Goal: Task Accomplishment & Management: Manage account settings

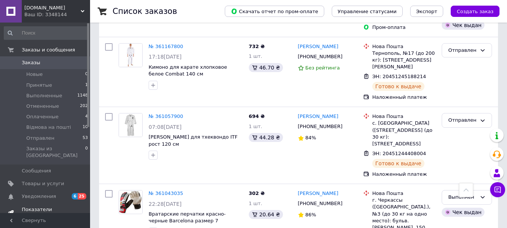
scroll to position [413, 0]
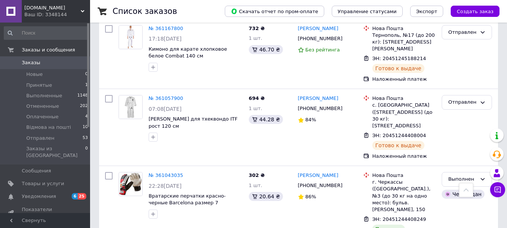
click at [67, 12] on div "Ваш ID: 3348144" at bounding box center [57, 14] width 66 height 7
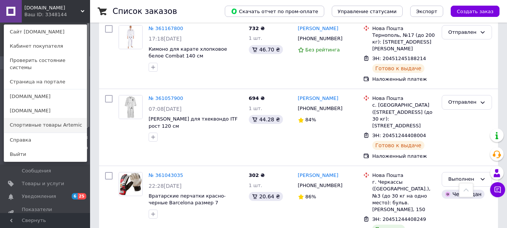
click at [69, 118] on link "Спортивные товары Artemic" at bounding box center [45, 125] width 83 height 14
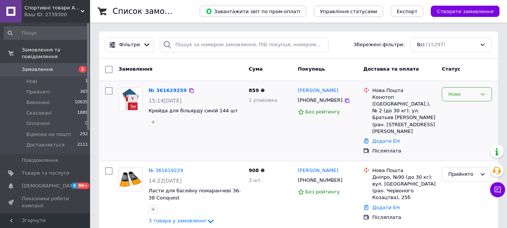
click at [473, 94] on div "Нове" at bounding box center [462, 94] width 29 height 8
click at [468, 107] on li "Прийнято" at bounding box center [467, 110] width 50 height 14
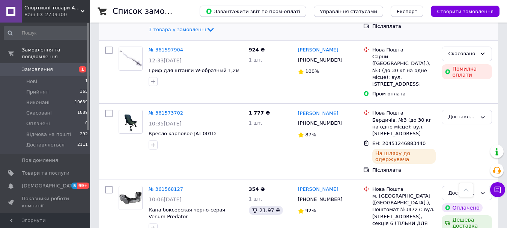
scroll to position [413, 0]
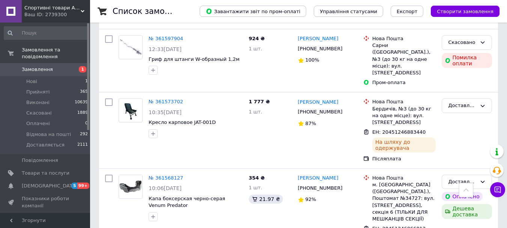
click at [90, 7] on div "Список замовлень Завантажити звіт по пром-оплаті Управління статусами Експорт С…" at bounding box center [298, 11] width 417 height 23
click at [77, 14] on div "Ваш ID: 2739300" at bounding box center [57, 14] width 66 height 7
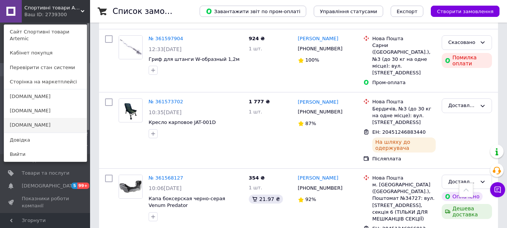
click at [38, 118] on link "[DOMAIN_NAME]" at bounding box center [45, 125] width 83 height 14
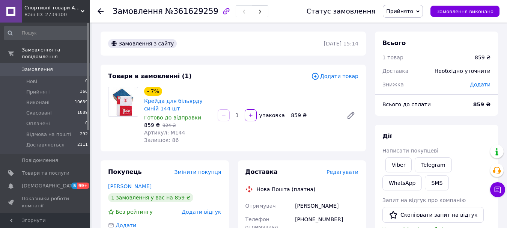
click at [343, 173] on span "Редагувати" at bounding box center [342, 172] width 32 height 6
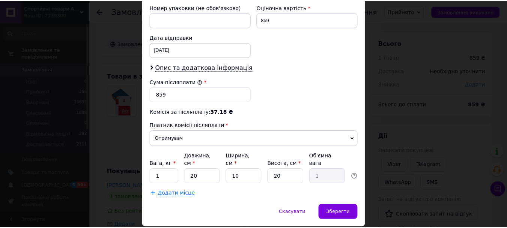
scroll to position [345, 0]
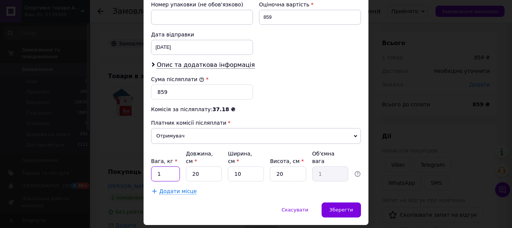
click at [164, 166] on input "1" at bounding box center [165, 173] width 29 height 15
type input "2"
click at [340, 207] on span "Зберегти" at bounding box center [342, 210] width 24 height 6
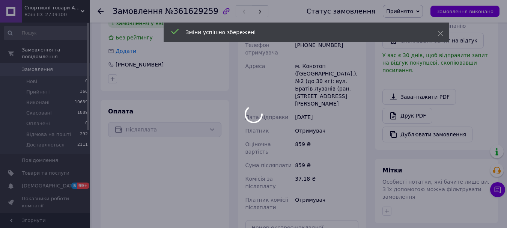
scroll to position [225, 0]
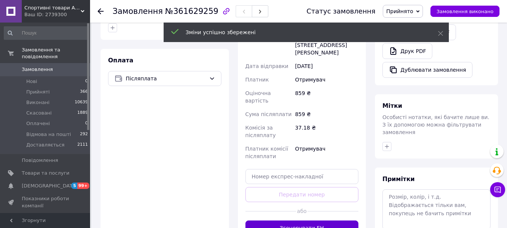
click at [318, 220] on button "Згенерувати ЕН" at bounding box center [301, 227] width 113 height 15
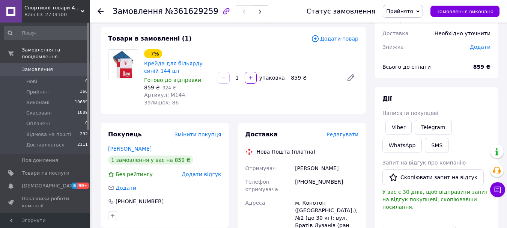
scroll to position [0, 0]
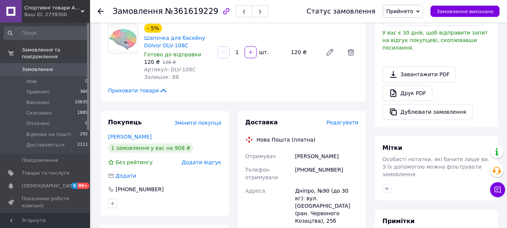
scroll to position [225, 0]
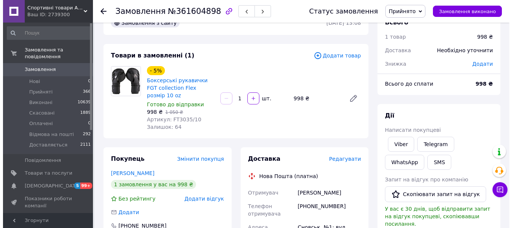
scroll to position [38, 0]
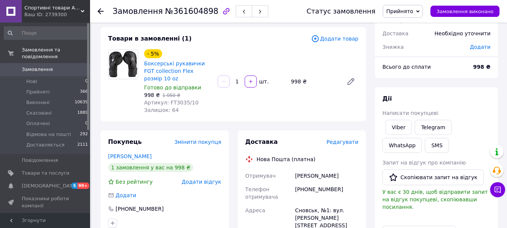
click at [339, 139] on span "Редагувати" at bounding box center [342, 142] width 32 height 6
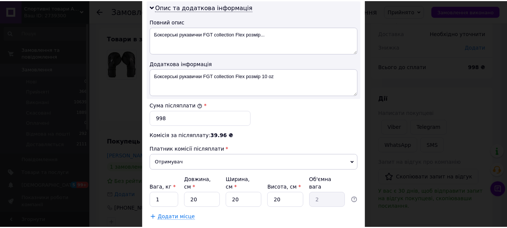
scroll to position [429, 0]
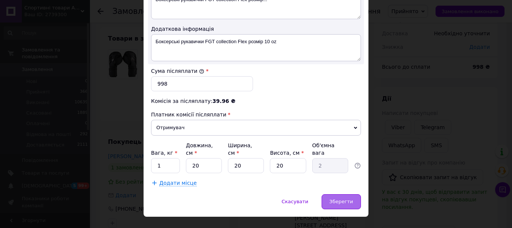
click at [352, 194] on div "Зберегти" at bounding box center [341, 201] width 39 height 15
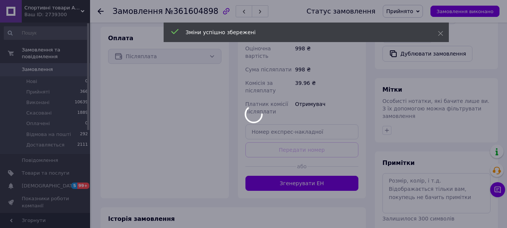
scroll to position [263, 0]
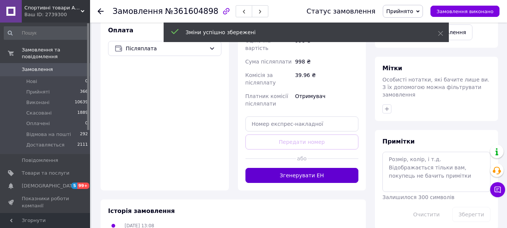
click at [307, 168] on button "Згенерувати ЕН" at bounding box center [301, 175] width 113 height 15
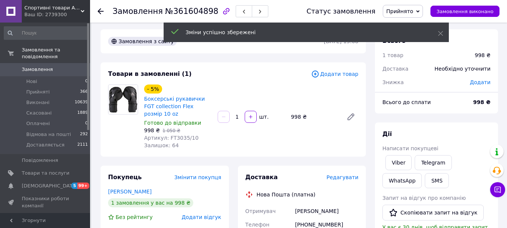
scroll to position [0, 0]
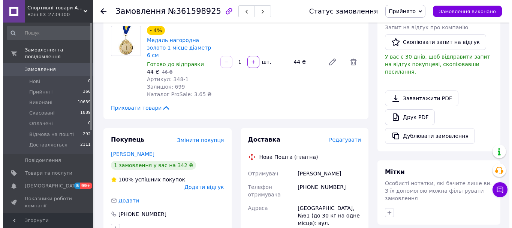
scroll to position [225, 0]
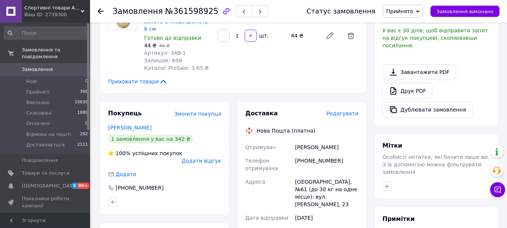
click at [343, 110] on span "Редагувати" at bounding box center [342, 113] width 32 height 6
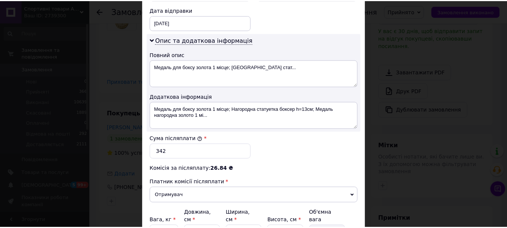
scroll to position [429, 0]
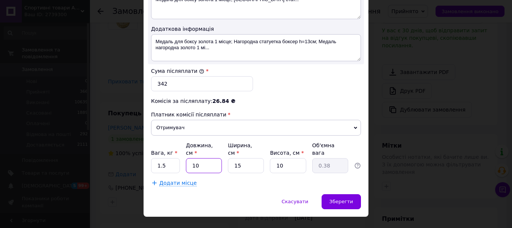
click at [209, 158] on input "10" at bounding box center [204, 165] width 36 height 15
type input "2"
type input "0.1"
type input "20"
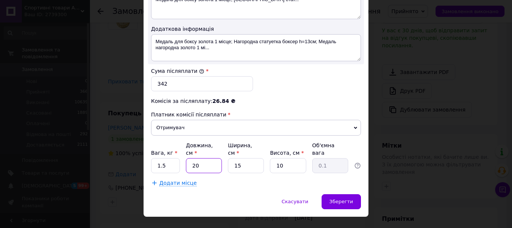
type input "0.75"
type input "20"
click at [248, 158] on input "15" at bounding box center [246, 165] width 36 height 15
type input "2"
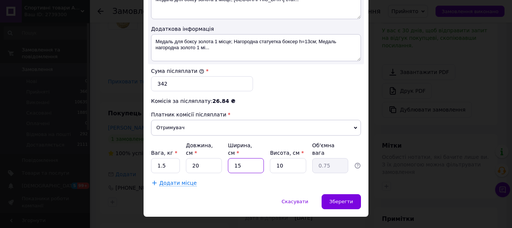
type input "0.1"
type input "20"
type input "1"
type input "20"
click at [174, 158] on input "1.5" at bounding box center [165, 165] width 29 height 15
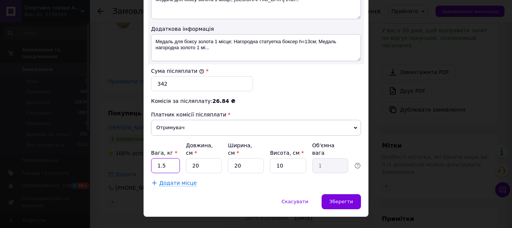
click at [174, 158] on input "1.5" at bounding box center [165, 165] width 29 height 15
type input "1"
click at [346, 198] on span "Зберегти" at bounding box center [342, 201] width 24 height 6
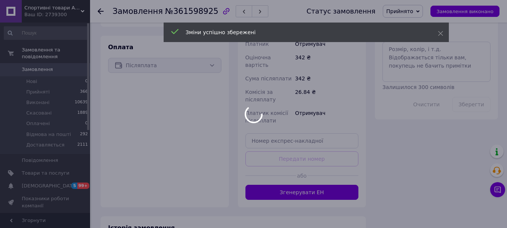
scroll to position [413, 0]
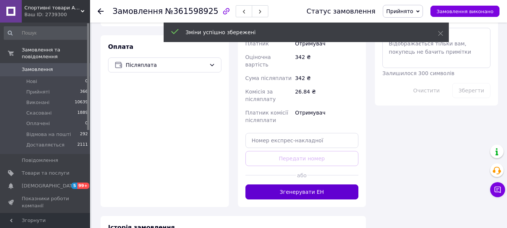
click at [299, 184] on button "Згенерувати ЕН" at bounding box center [301, 191] width 113 height 15
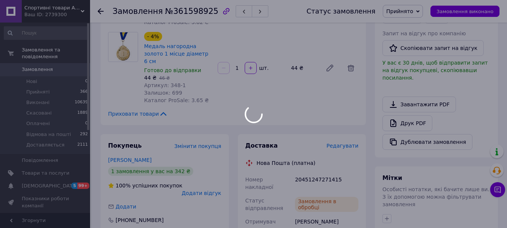
scroll to position [225, 0]
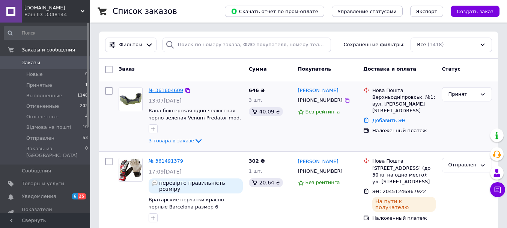
click at [161, 90] on link "№ 361604609" at bounding box center [166, 90] width 35 height 6
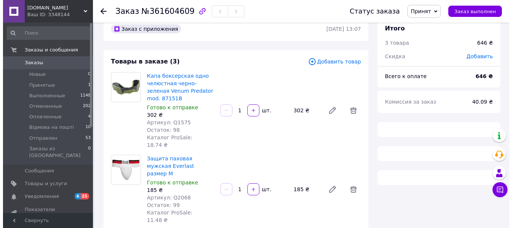
scroll to position [188, 0]
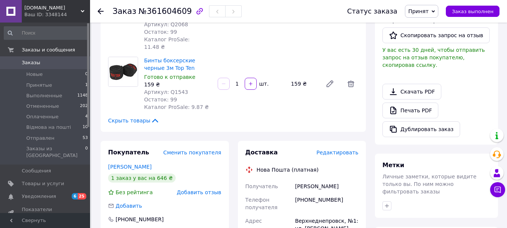
click at [345, 149] on span "Редактировать" at bounding box center [337, 152] width 42 height 6
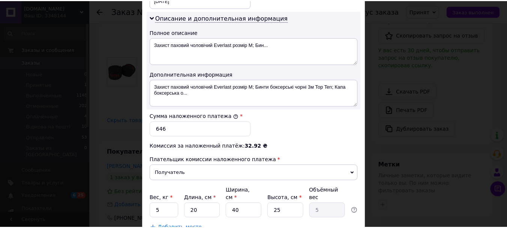
scroll to position [429, 0]
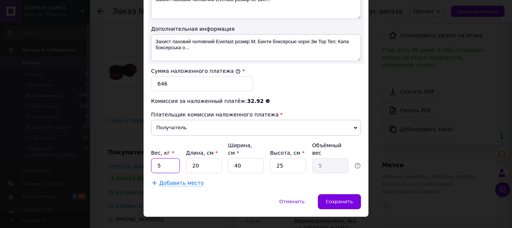
click at [166, 158] on input "5" at bounding box center [165, 165] width 29 height 15
click at [164, 158] on input "5" at bounding box center [165, 165] width 29 height 15
type input "1"
click at [239, 158] on input "40" at bounding box center [246, 165] width 36 height 15
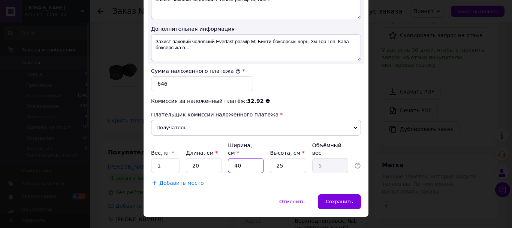
type input "2"
type input "0.25"
type input "20"
type input "2.5"
type input "20"
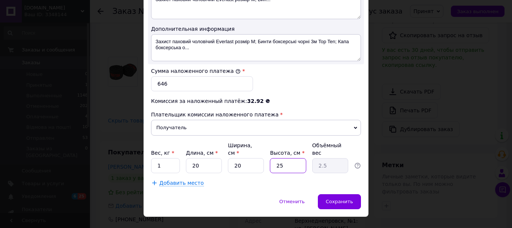
click at [284, 158] on input "25" at bounding box center [288, 165] width 36 height 15
type input "1"
type input "0.1"
type input "10"
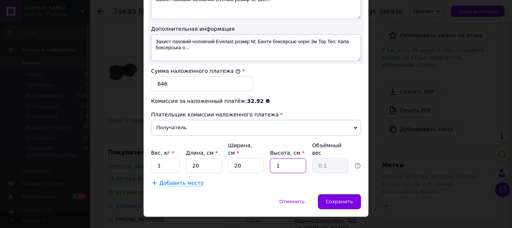
type input "1"
type input "10"
click at [336, 198] on span "Сохранить" at bounding box center [339, 201] width 27 height 6
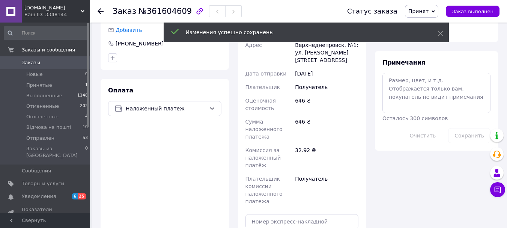
scroll to position [413, 0]
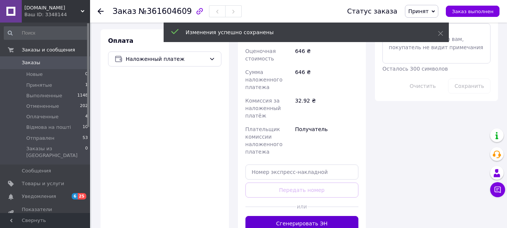
click at [329, 216] on button "Сгенерировать ЭН" at bounding box center [301, 223] width 113 height 15
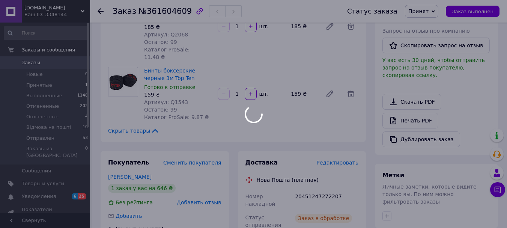
scroll to position [225, 0]
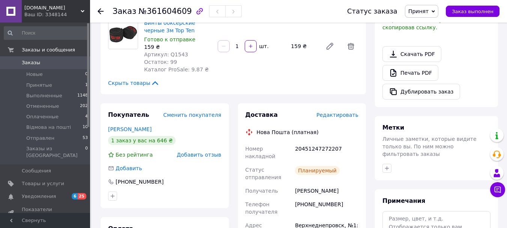
click at [57, 16] on div "Ваш ID: 3348144" at bounding box center [57, 14] width 66 height 7
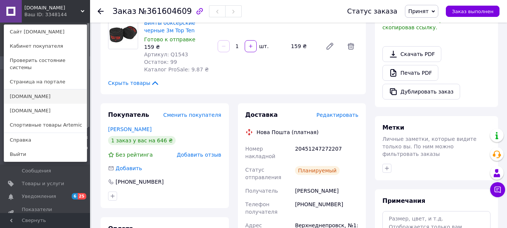
click at [40, 91] on link "[DOMAIN_NAME]" at bounding box center [45, 96] width 83 height 14
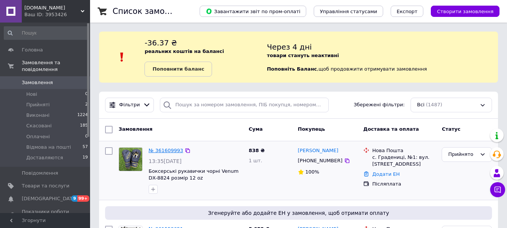
click at [168, 147] on link "№ 361609993" at bounding box center [166, 150] width 35 height 6
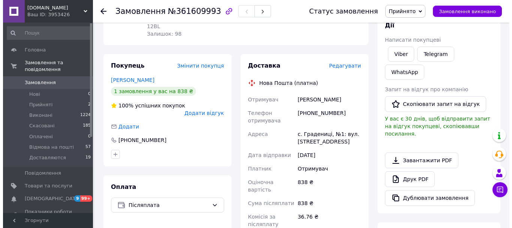
scroll to position [75, 0]
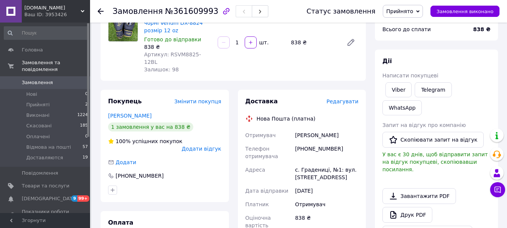
click at [348, 98] on span "Редагувати" at bounding box center [342, 101] width 32 height 6
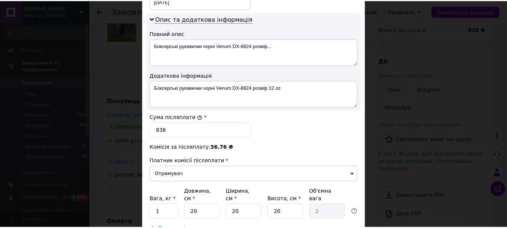
scroll to position [429, 0]
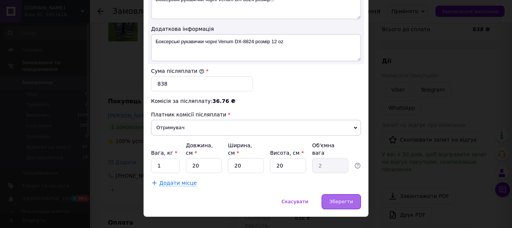
click at [340, 198] on span "Зберегти" at bounding box center [342, 201] width 24 height 6
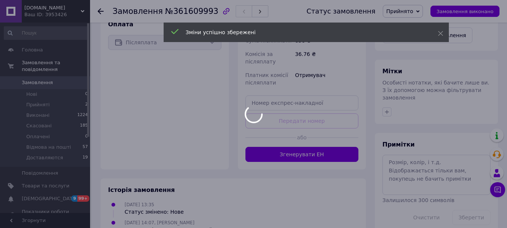
scroll to position [280, 0]
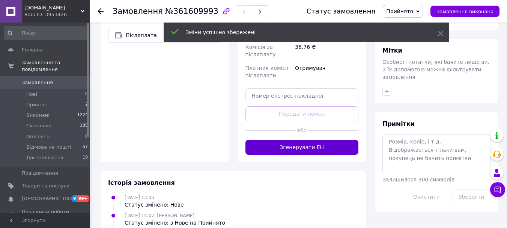
click at [322, 140] on button "Згенерувати ЕН" at bounding box center [301, 147] width 113 height 15
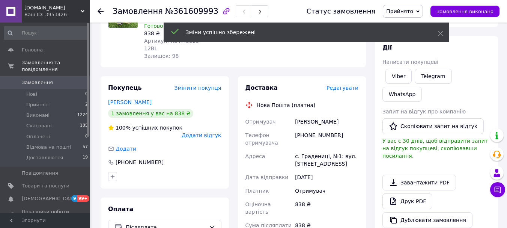
scroll to position [55, 0]
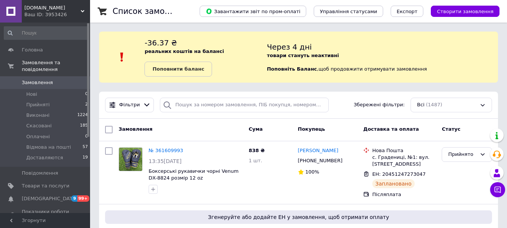
click at [69, 3] on div "[DOMAIN_NAME] Ваш ID: 3953426" at bounding box center [56, 11] width 68 height 23
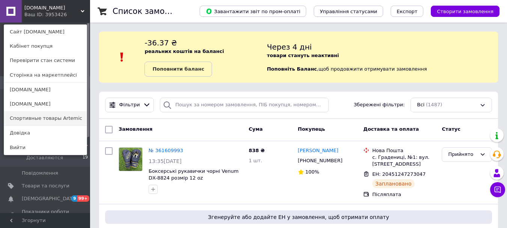
click at [57, 118] on link "Спортивные товары Artemic" at bounding box center [45, 118] width 83 height 14
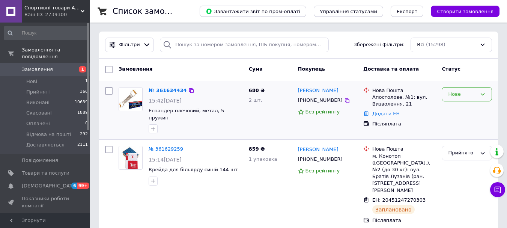
click at [487, 93] on div "Нове" at bounding box center [467, 94] width 50 height 15
click at [476, 107] on li "Прийнято" at bounding box center [467, 110] width 50 height 14
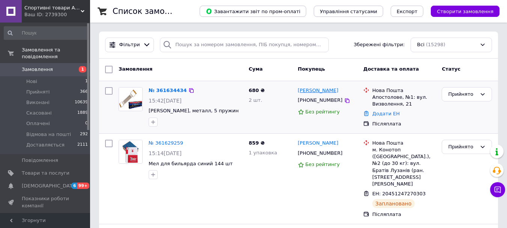
click at [305, 92] on link "[PERSON_NAME]" at bounding box center [318, 90] width 41 height 7
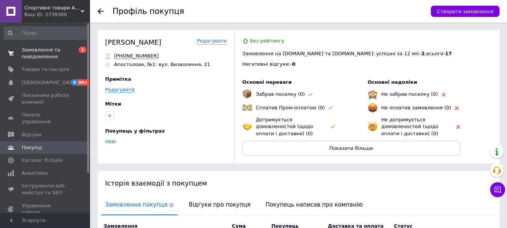
click at [57, 50] on span "Замовлення та повідомлення" at bounding box center [46, 54] width 48 height 14
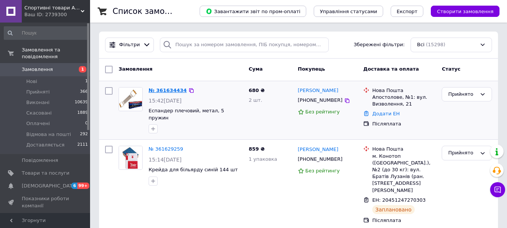
click at [168, 92] on link "№ 361634434" at bounding box center [168, 90] width 38 height 6
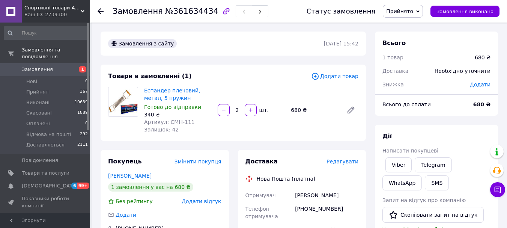
click at [347, 159] on span "Редагувати" at bounding box center [342, 161] width 32 height 6
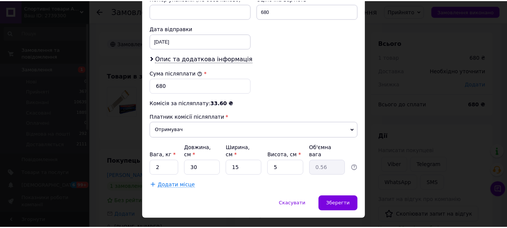
scroll to position [345, 0]
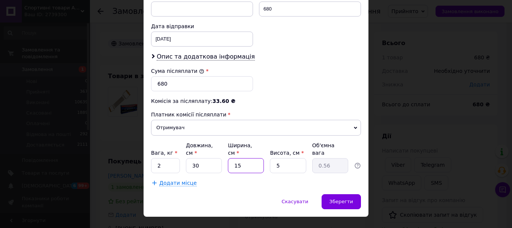
click at [248, 158] on input "15" at bounding box center [246, 165] width 36 height 15
type input "1"
type input "0.1"
type input "12"
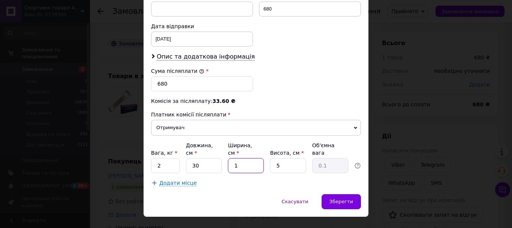
type input "0.45"
type input "12"
type input "51"
type input "4.59"
click at [282, 158] on input "51" at bounding box center [288, 165] width 36 height 15
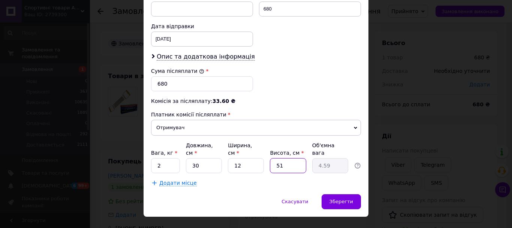
click at [282, 158] on input "51" at bounding box center [288, 165] width 36 height 15
type input "2"
type input "0.18"
click at [283, 158] on input "2" at bounding box center [288, 165] width 36 height 15
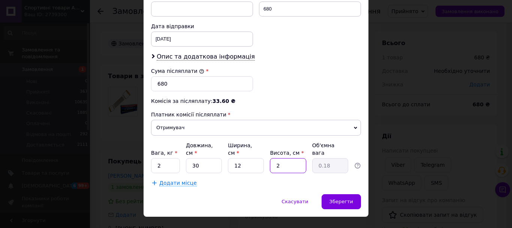
type input "1"
type input "0.1"
type input "12"
type input "1.08"
type input "12"
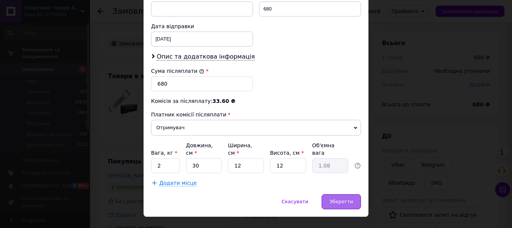
click at [345, 198] on span "Зберегти" at bounding box center [342, 201] width 24 height 6
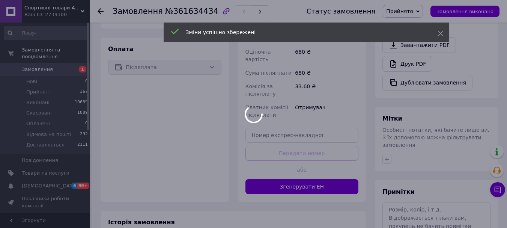
scroll to position [263, 0]
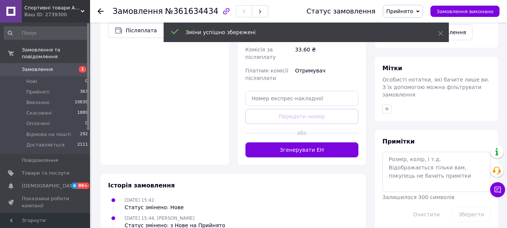
click at [312, 142] on button "Згенерувати ЕН" at bounding box center [301, 149] width 113 height 15
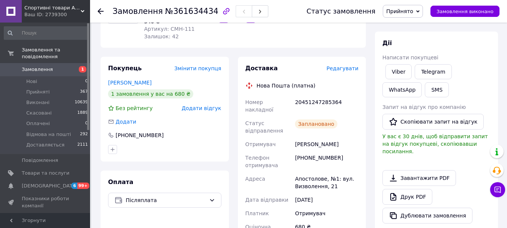
scroll to position [75, 0]
